Goal: Task Accomplishment & Management: Complete application form

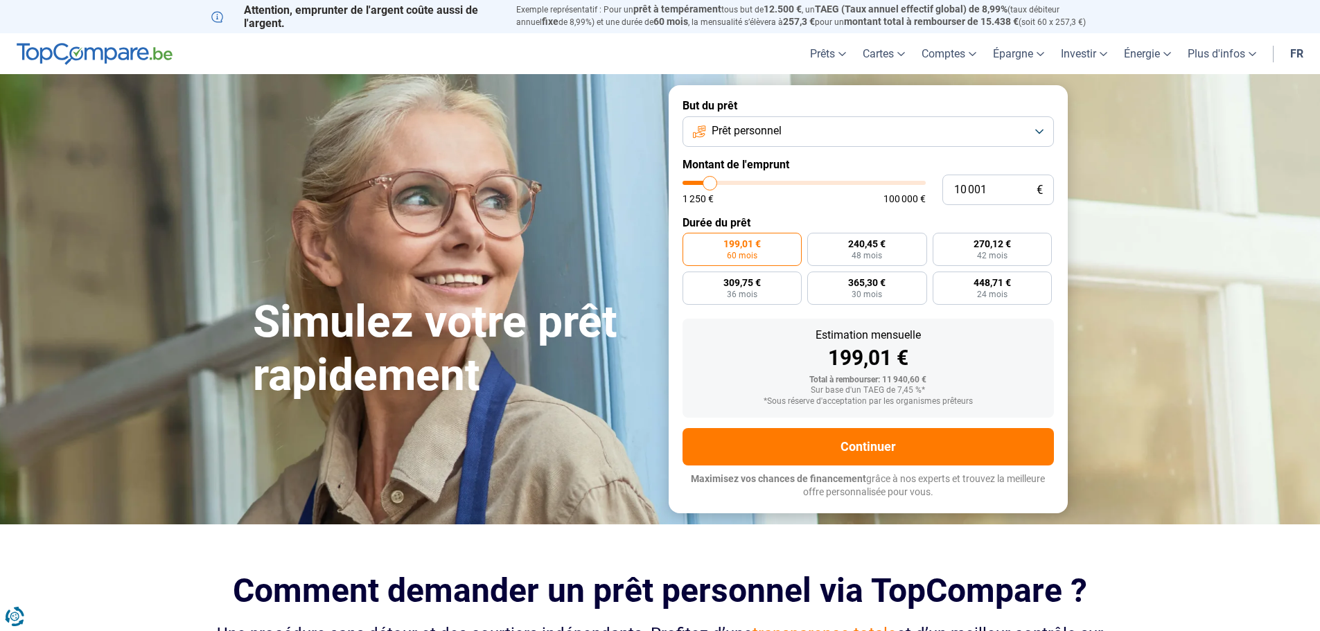
click at [770, 193] on div "1 250 € 100 000 €" at bounding box center [803, 192] width 243 height 23
type input "37 750"
type input "37750"
click at [774, 184] on input "range" at bounding box center [803, 183] width 243 height 4
radio input "false"
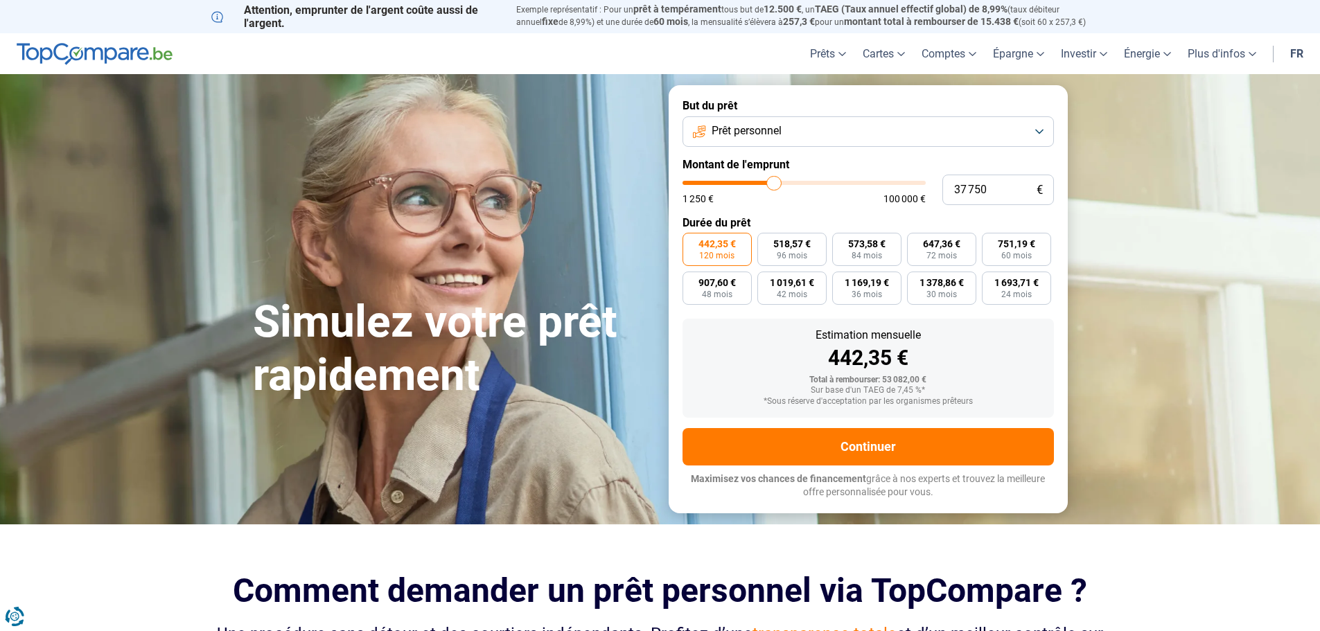
type input "33 750"
type input "33750"
type input "33 500"
type input "33500"
type input "33 250"
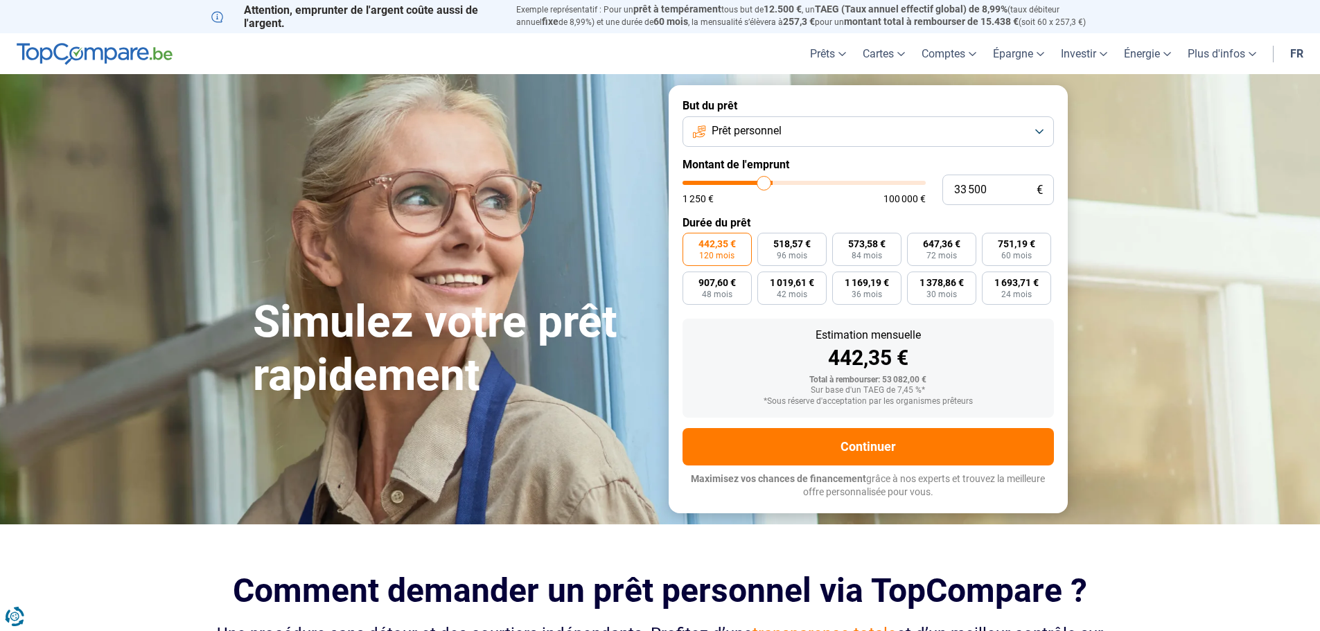
type input "33250"
type input "31 750"
type input "31750"
type input "31 000"
type input "31000"
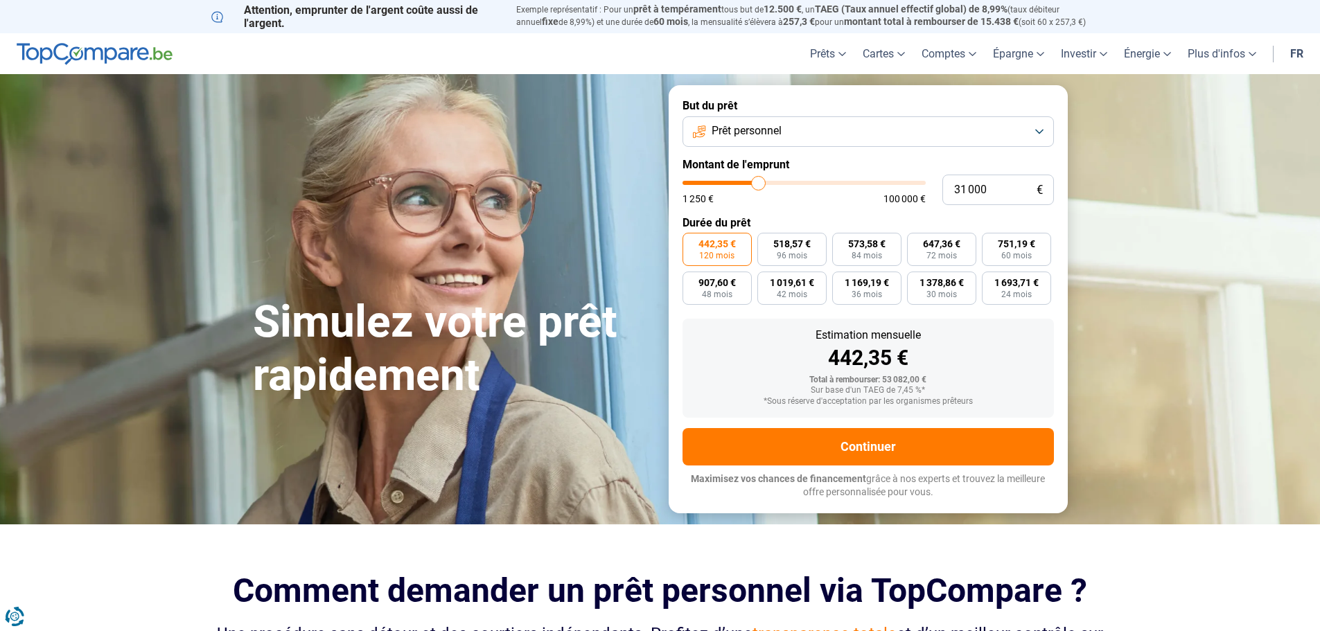
type input "30 500"
type input "30500"
type input "29 500"
type input "29500"
type input "29 250"
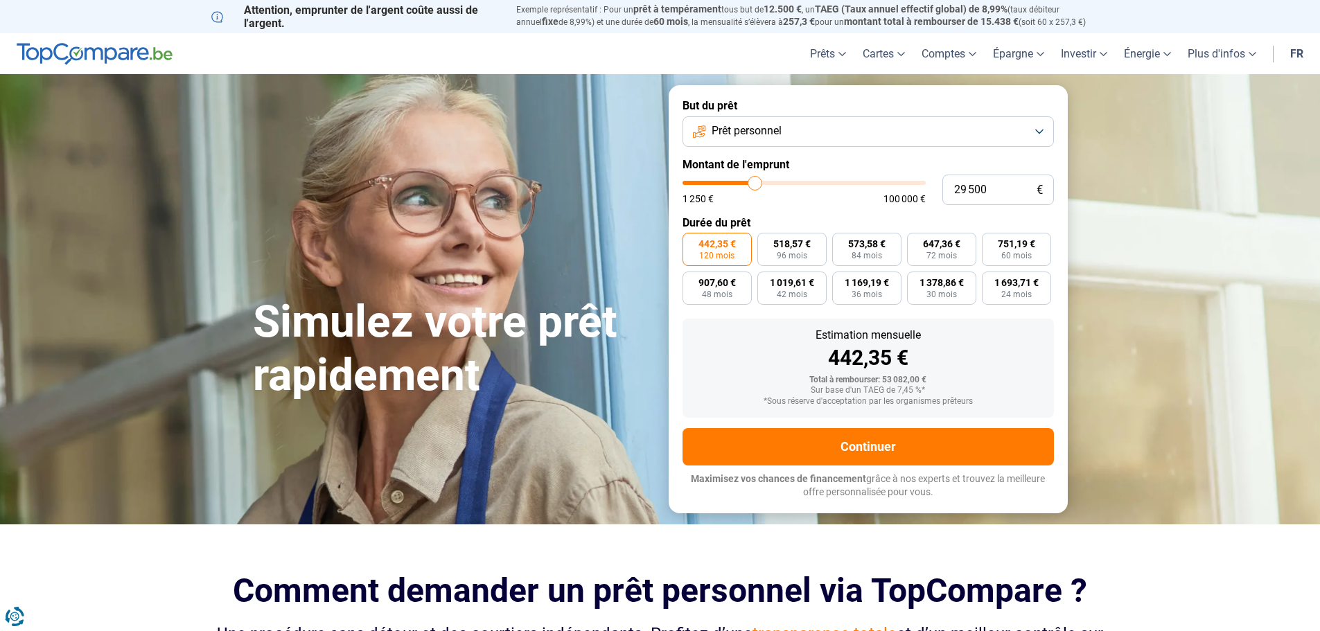
type input "29250"
type input "29 000"
type input "29000"
type input "28 750"
type input "28750"
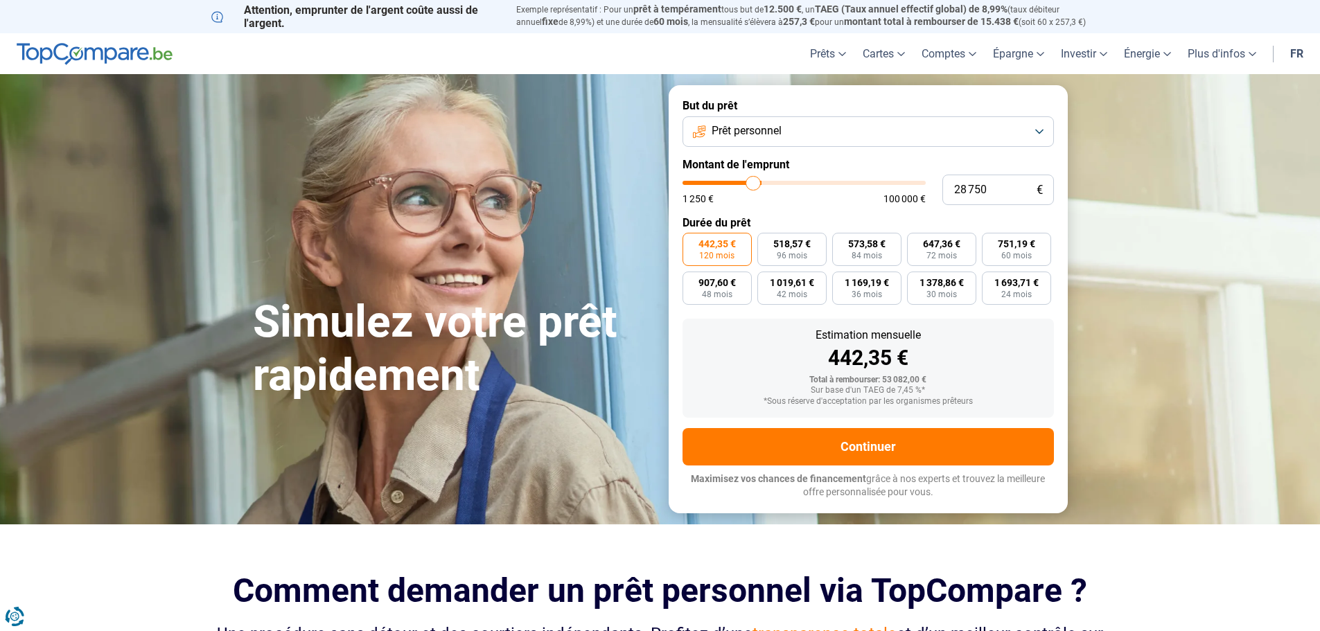
type input "28 250"
type input "28250"
type input "28 000"
type input "28000"
type input "27 750"
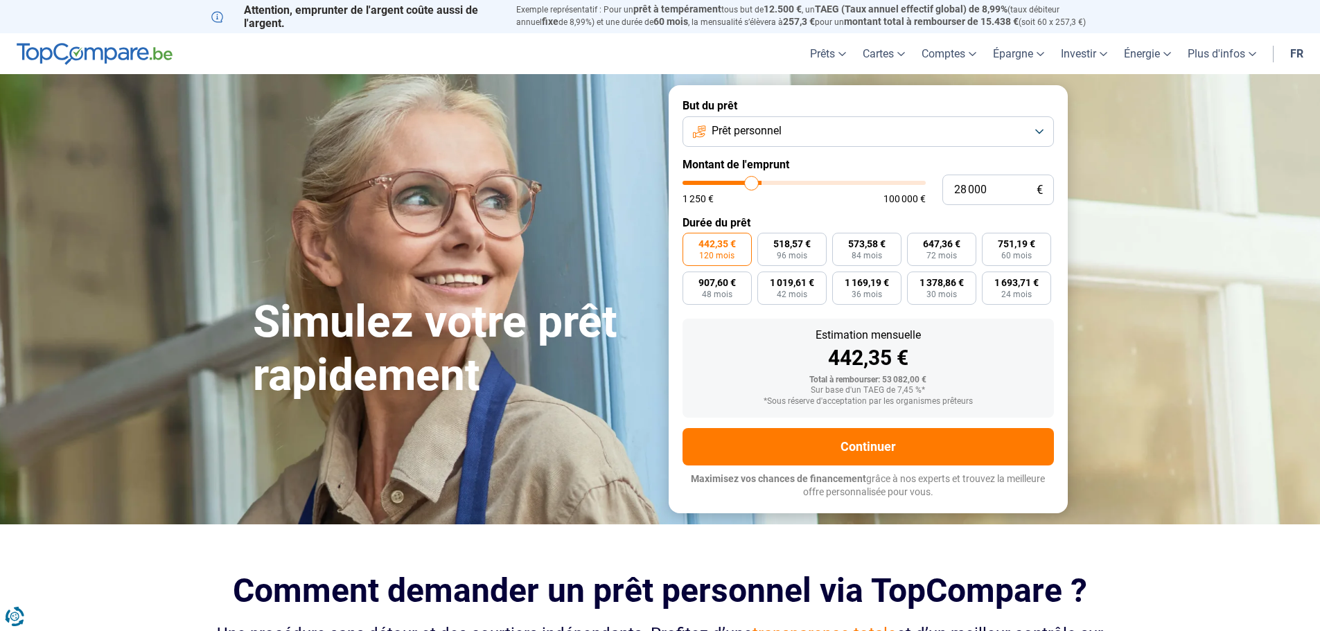
type input "27750"
type input "27 500"
type input "27500"
type input "26 750"
type input "26750"
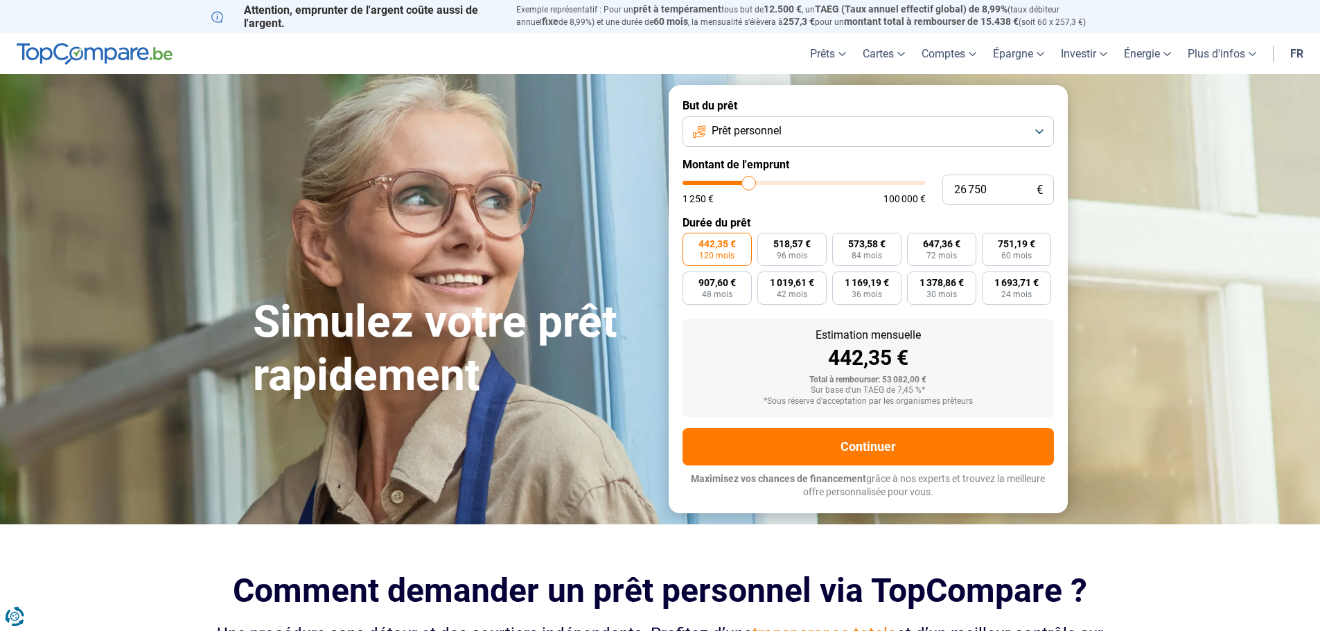
type input "26 500"
type input "26500"
type input "26 000"
type input "26000"
type input "25 750"
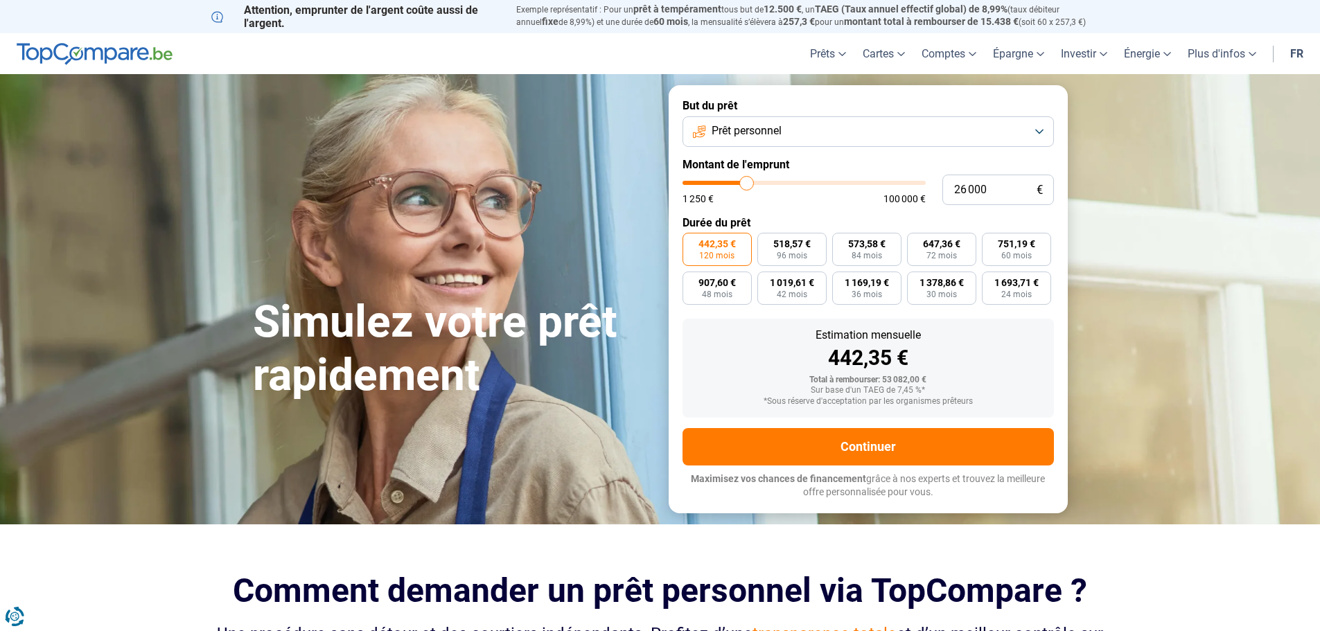
type input "25750"
type input "25 250"
type input "25250"
type input "25 000"
drag, startPoint x: 766, startPoint y: 183, endPoint x: 745, endPoint y: 186, distance: 21.0
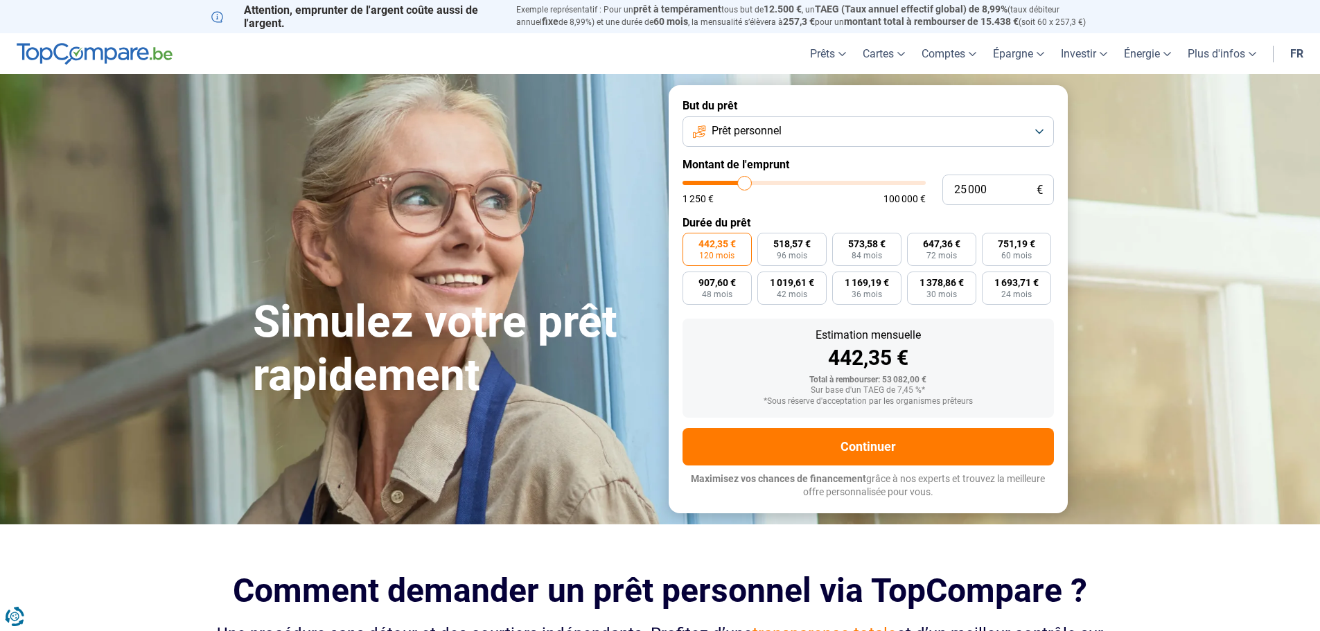
type input "25000"
click at [745, 185] on input "range" at bounding box center [803, 183] width 243 height 4
click at [1110, 215] on section "Simulez votre prêt rapidement Simulez votre prêt rapidement But du prêt Prêt pe…" at bounding box center [660, 299] width 1320 height 450
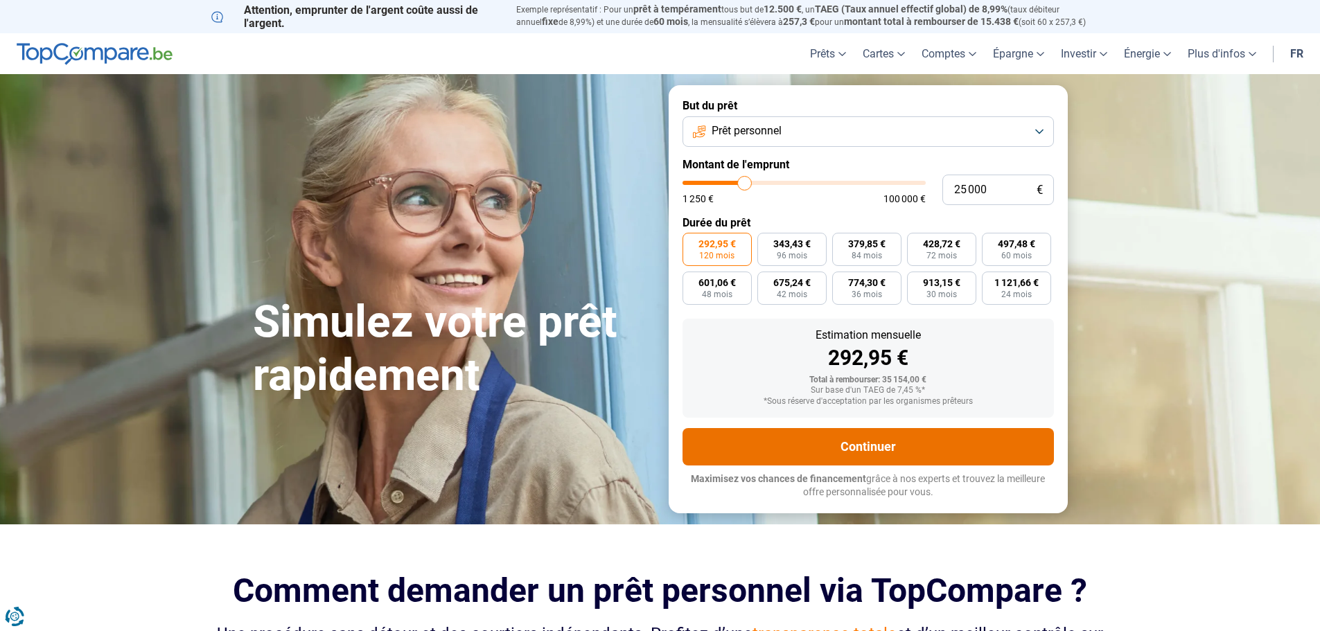
click at [814, 448] on button "Continuer" at bounding box center [867, 446] width 371 height 37
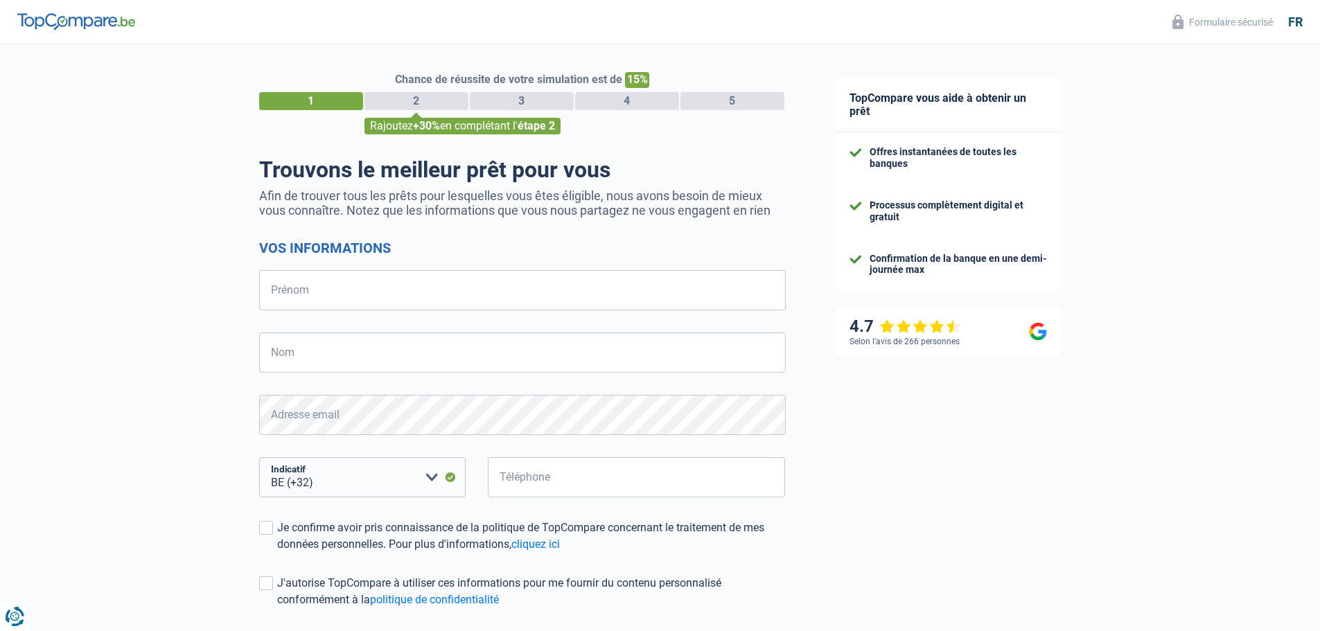
select select "32"
